Goal: Information Seeking & Learning: Find specific fact

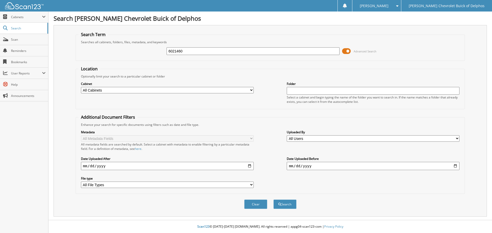
type input "6021460"
click at [273, 200] on button "Search" at bounding box center [284, 204] width 23 height 9
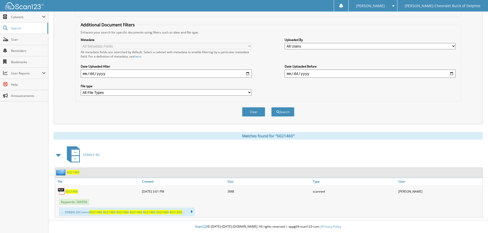
scroll to position [93, 0]
click at [71, 192] on span "6021460" at bounding box center [71, 192] width 13 height 4
click at [26, 38] on span "Scan" at bounding box center [28, 39] width 35 height 4
